Goal: Task Accomplishment & Management: Complete application form

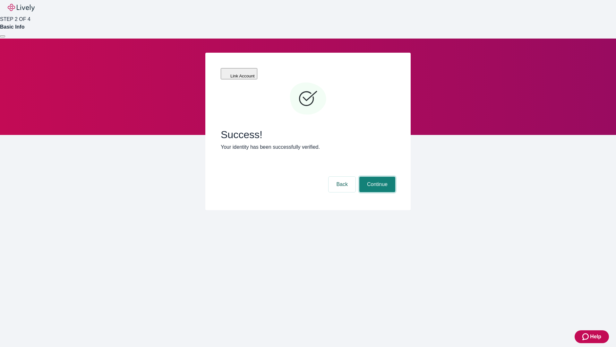
click at [377, 177] on button "Continue" at bounding box center [378, 184] width 36 height 15
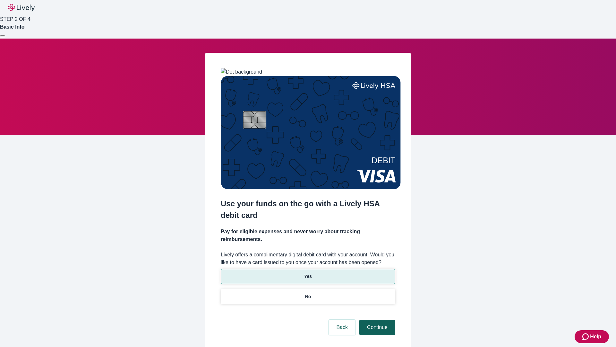
click at [308, 293] on p "No" at bounding box center [308, 296] width 6 height 7
click at [377, 319] on button "Continue" at bounding box center [378, 326] width 36 height 15
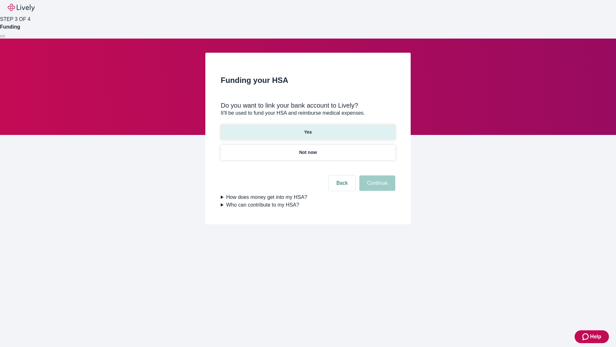
click at [308, 129] on p "Yes" at bounding box center [308, 132] width 8 height 7
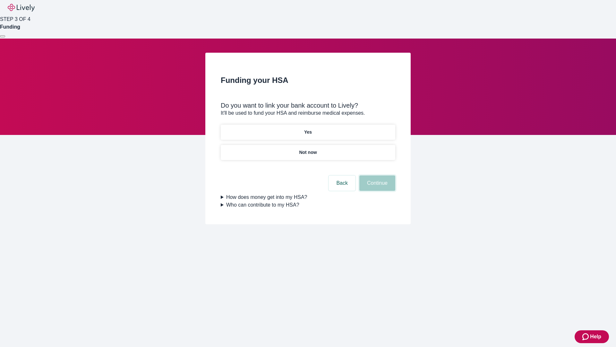
click at [377, 175] on button "Continue" at bounding box center [378, 182] width 36 height 15
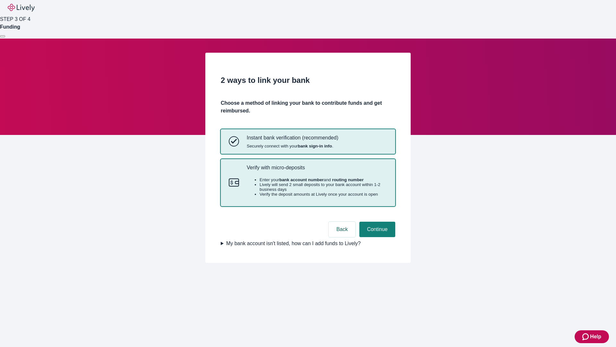
click at [317, 170] on p "Verify with micro-deposits" at bounding box center [317, 167] width 141 height 6
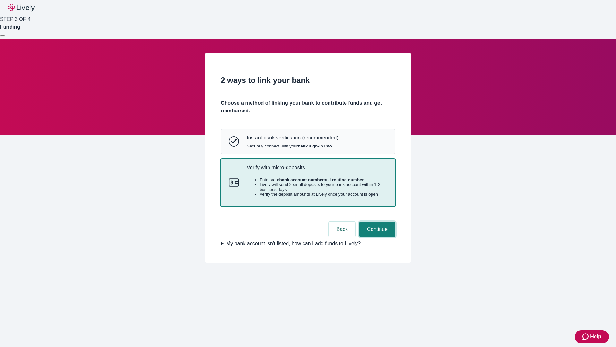
click at [377, 237] on button "Continue" at bounding box center [378, 229] width 36 height 15
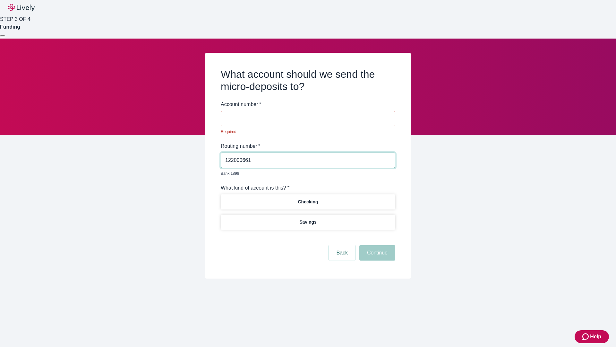
type input "122000661"
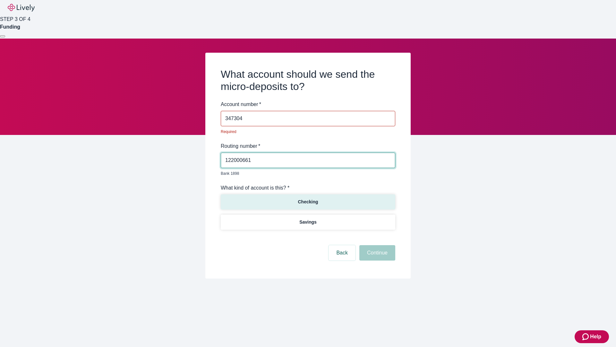
type input "347304"
click at [308, 198] on p "Checking" at bounding box center [308, 201] width 20 height 7
